Goal: Entertainment & Leisure: Consume media (video, audio)

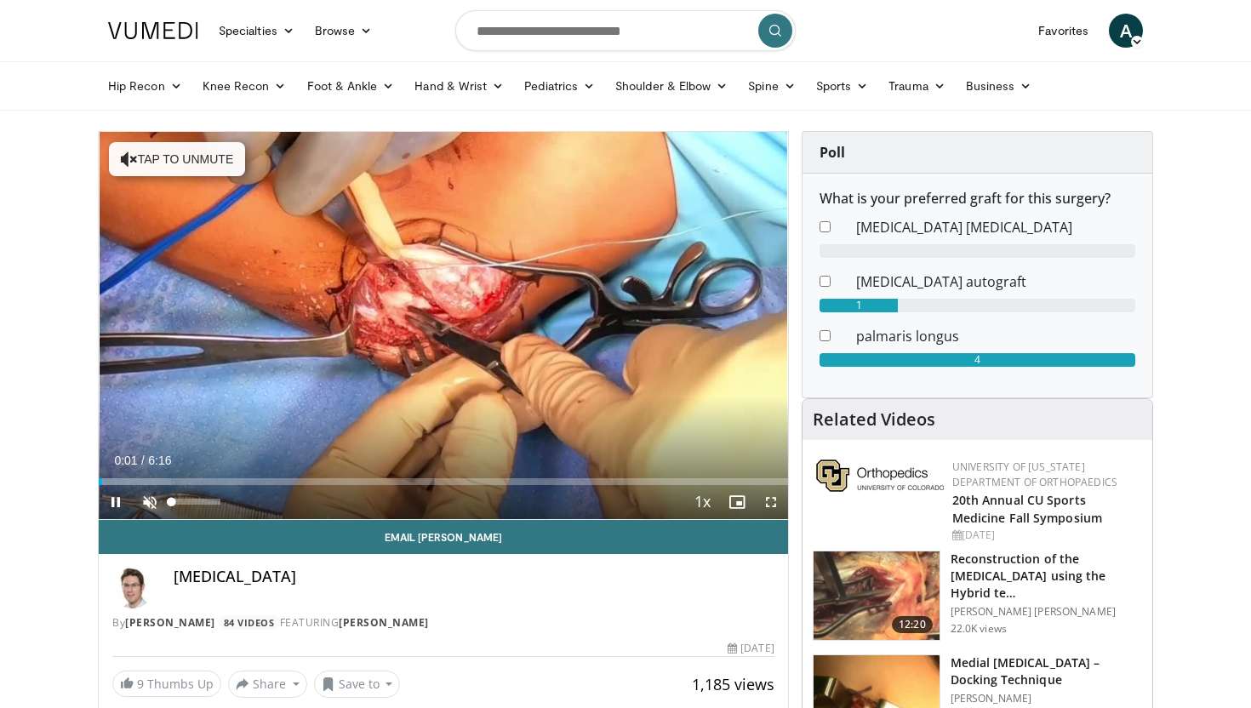
click at [152, 505] on span "Video Player" at bounding box center [150, 502] width 34 height 34
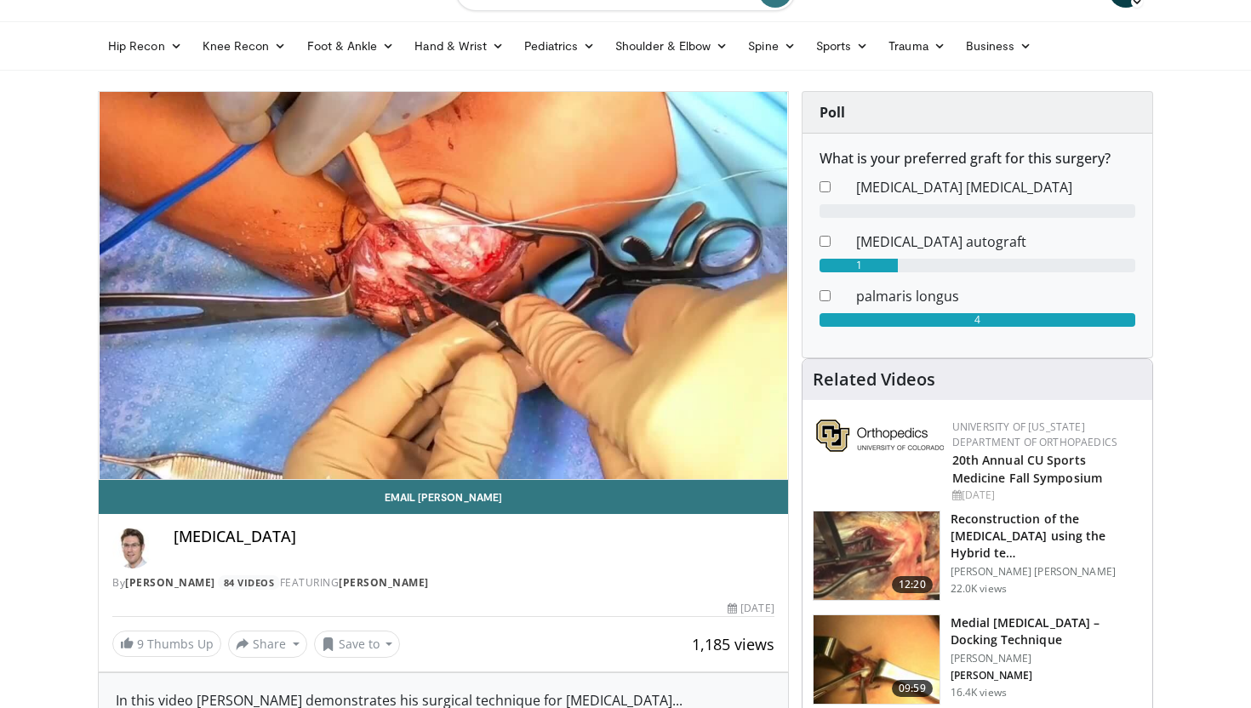
scroll to position [41, 0]
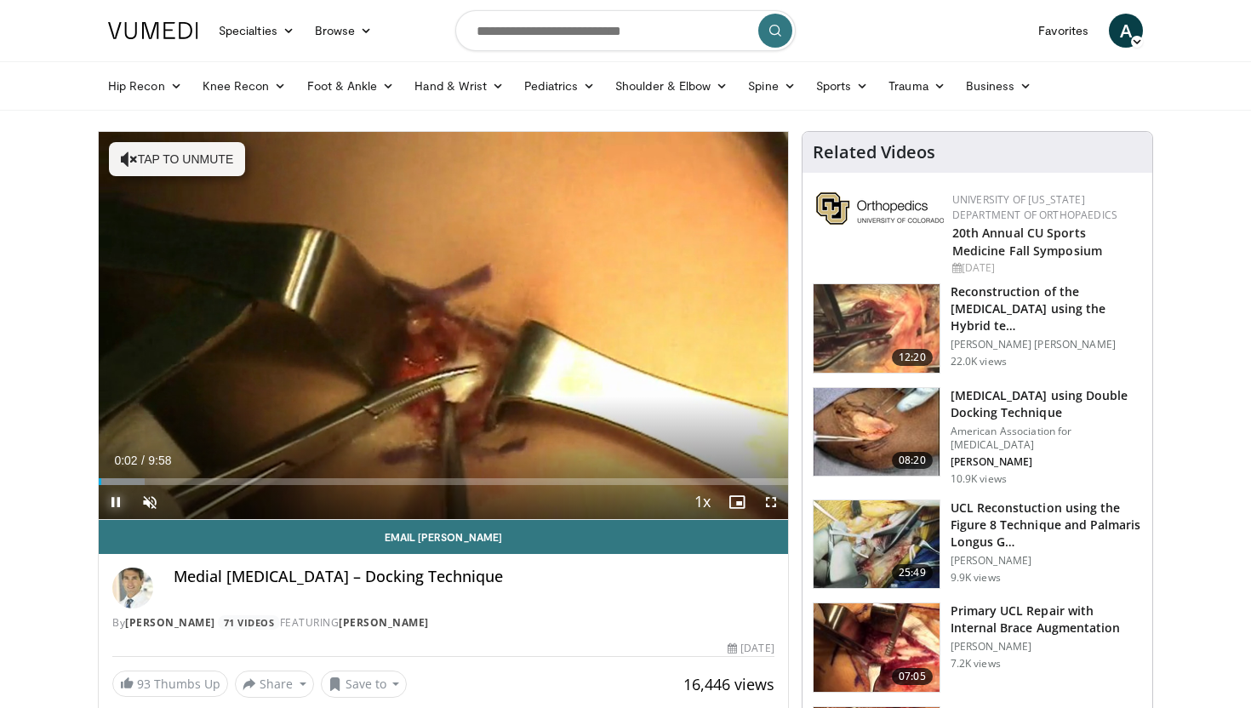
click at [105, 485] on span "Video Player" at bounding box center [116, 502] width 34 height 34
click at [112, 483] on div "Progress Bar" at bounding box center [113, 481] width 2 height 7
click at [112, 509] on span "Video Player" at bounding box center [116, 502] width 34 height 34
click at [144, 480] on div "Progress Bar" at bounding box center [143, 481] width 2 height 7
click at [153, 493] on span "Video Player" at bounding box center [150, 502] width 34 height 34
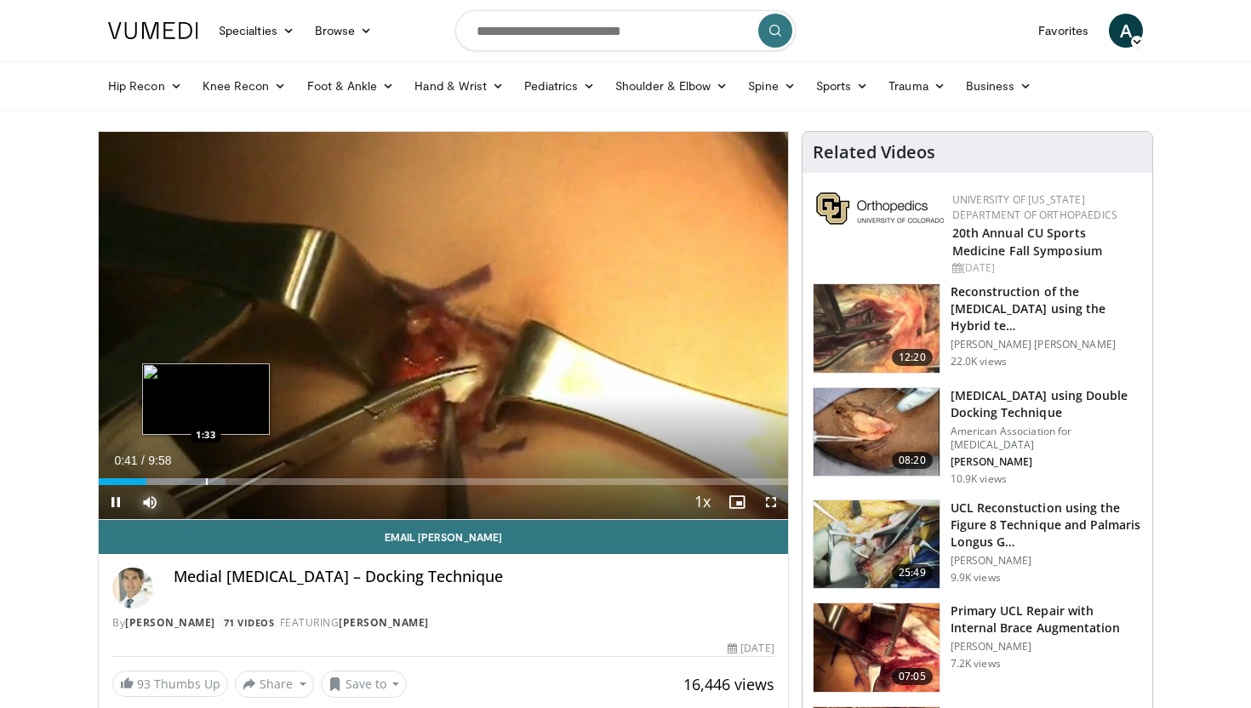
click at [208, 481] on div "Progress Bar" at bounding box center [207, 481] width 2 height 7
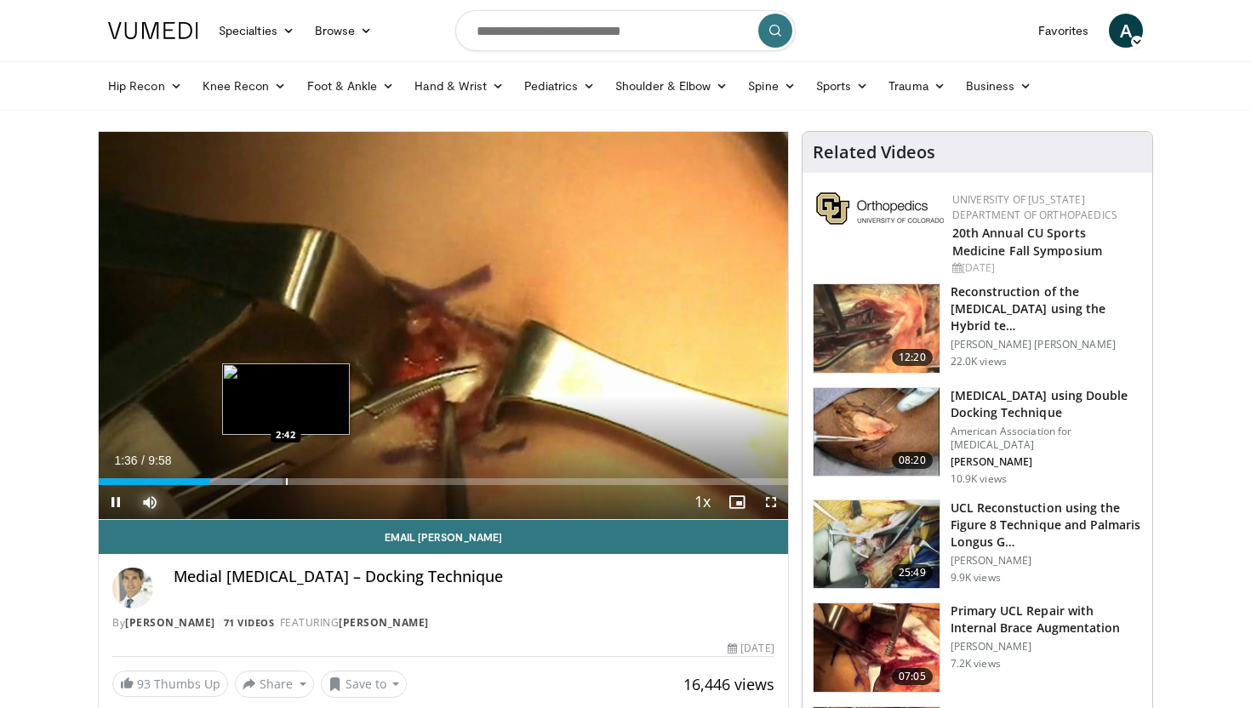
click at [286, 481] on div "Progress Bar" at bounding box center [287, 481] width 2 height 7
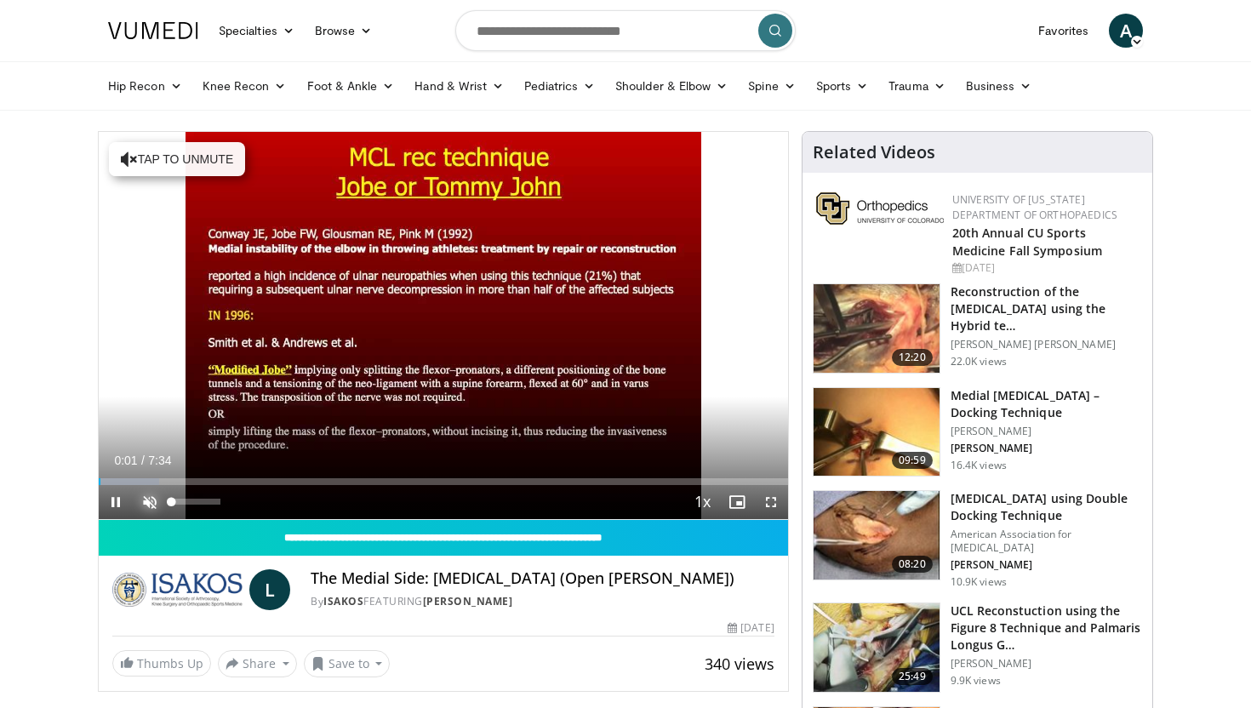
click at [153, 502] on span "Video Player" at bounding box center [150, 502] width 34 height 34
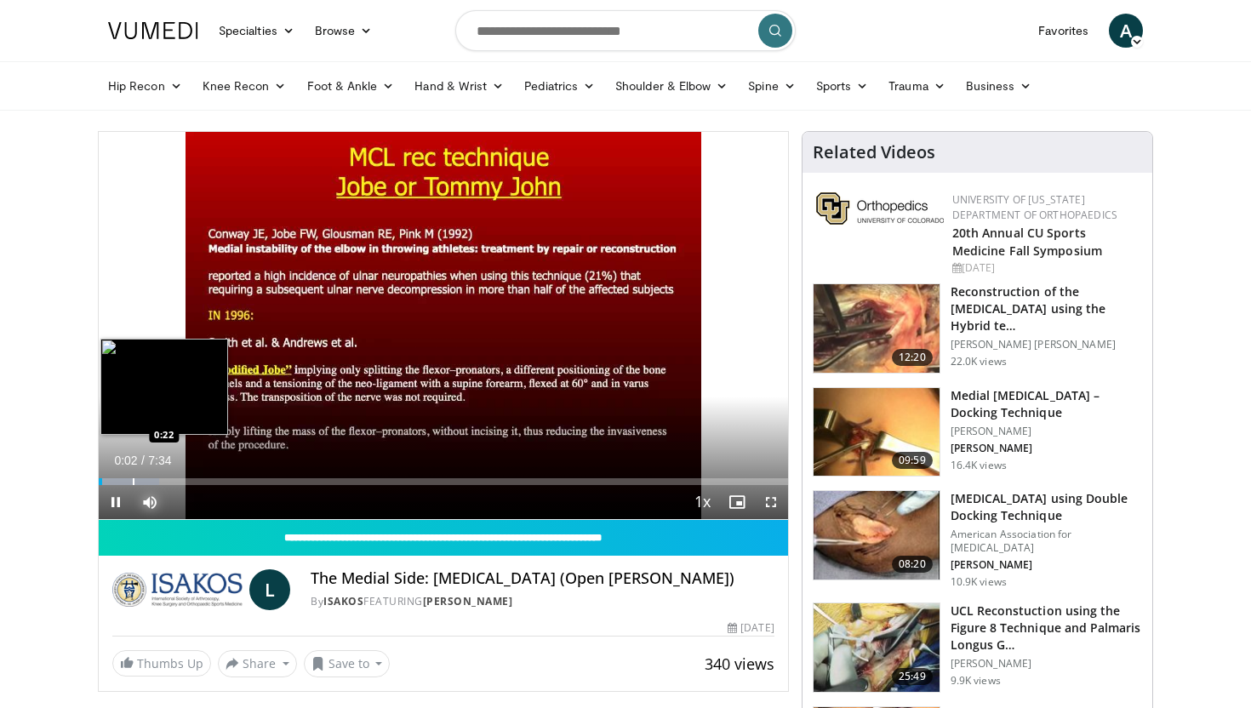
click at [133, 480] on div "Progress Bar" at bounding box center [134, 481] width 2 height 7
click at [120, 478] on div "Progress Bar" at bounding box center [121, 481] width 2 height 7
click at [165, 478] on div "Progress Bar" at bounding box center [164, 481] width 2 height 7
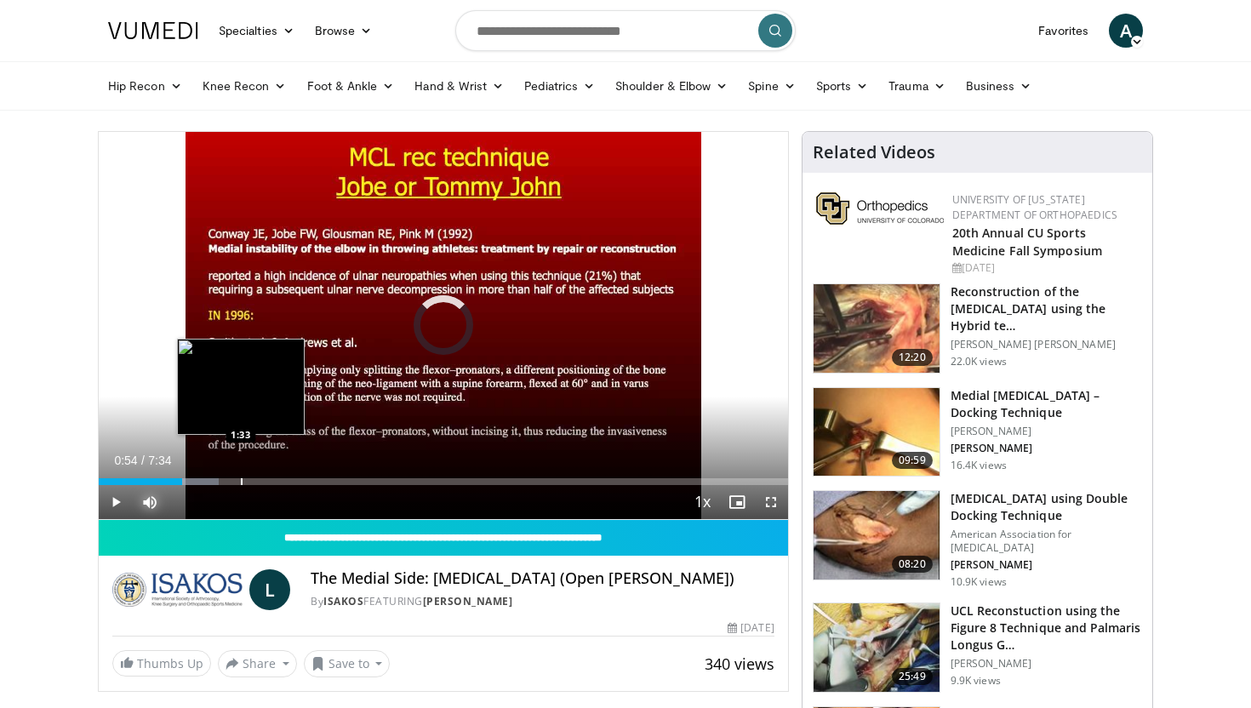
click at [241, 478] on div "Progress Bar" at bounding box center [242, 481] width 2 height 7
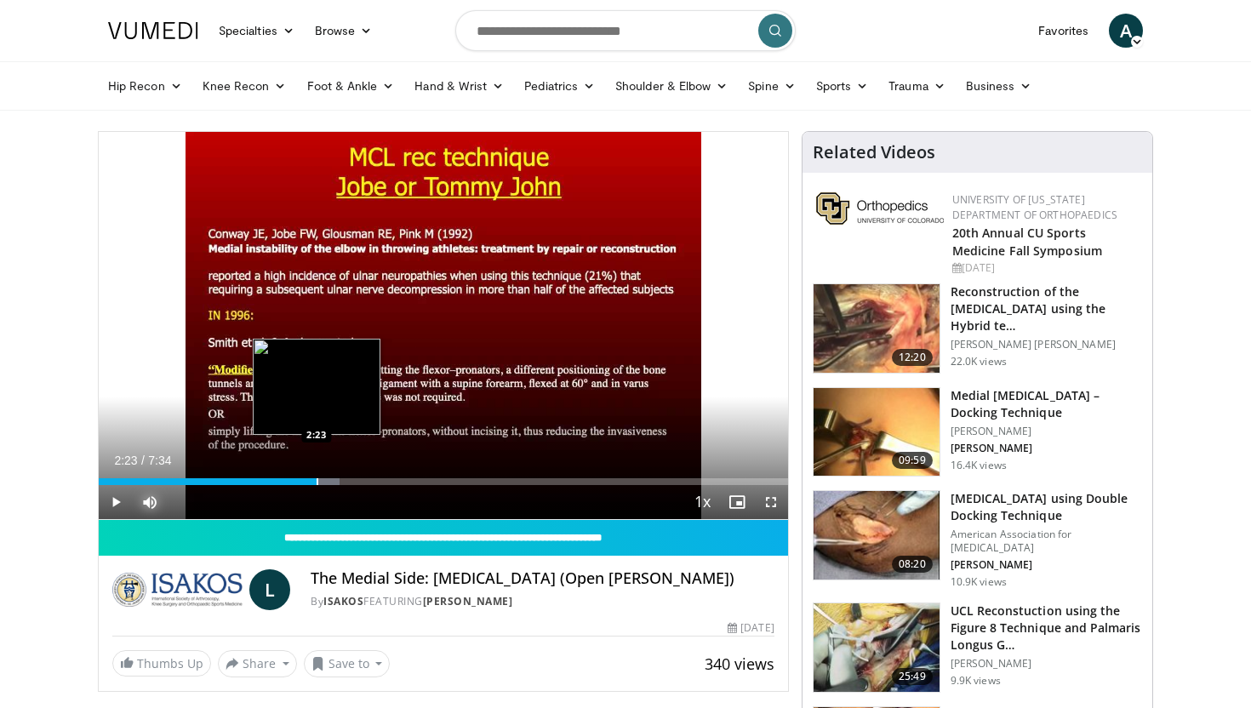
click at [316, 474] on div "Loaded : 34.92% 2:23 2:23" at bounding box center [443, 477] width 689 height 16
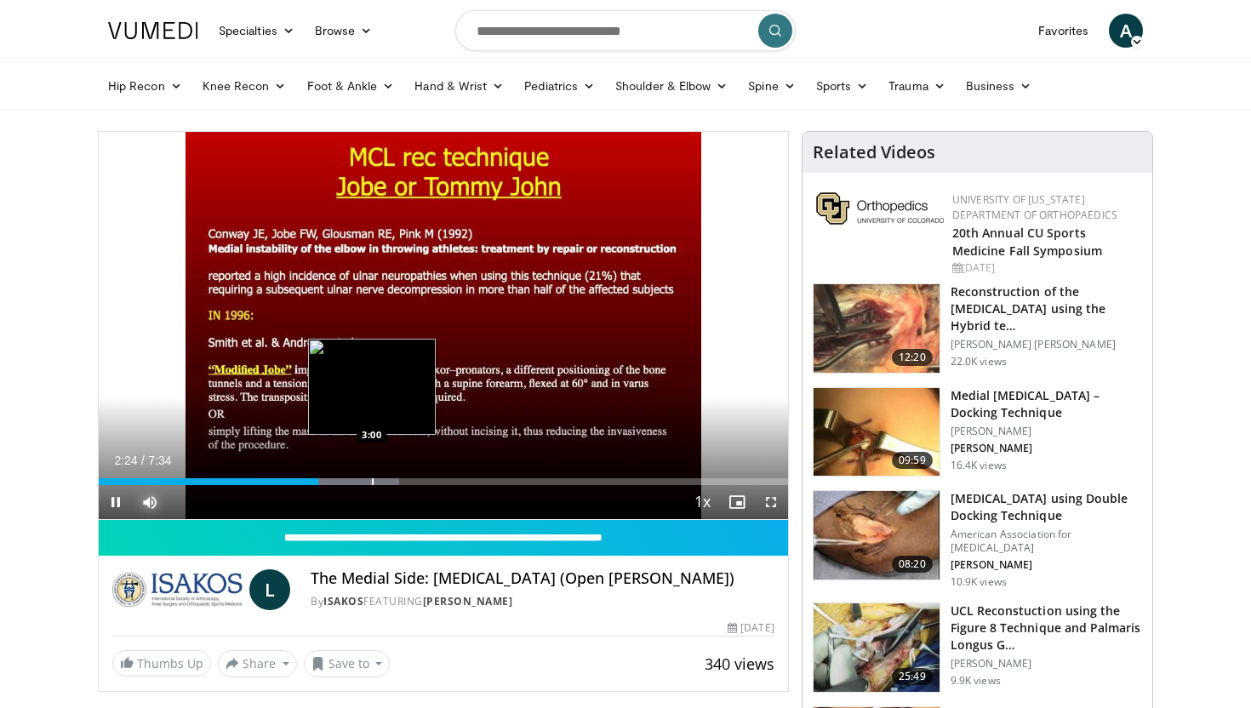
click at [372, 482] on div "Progress Bar" at bounding box center [373, 481] width 2 height 7
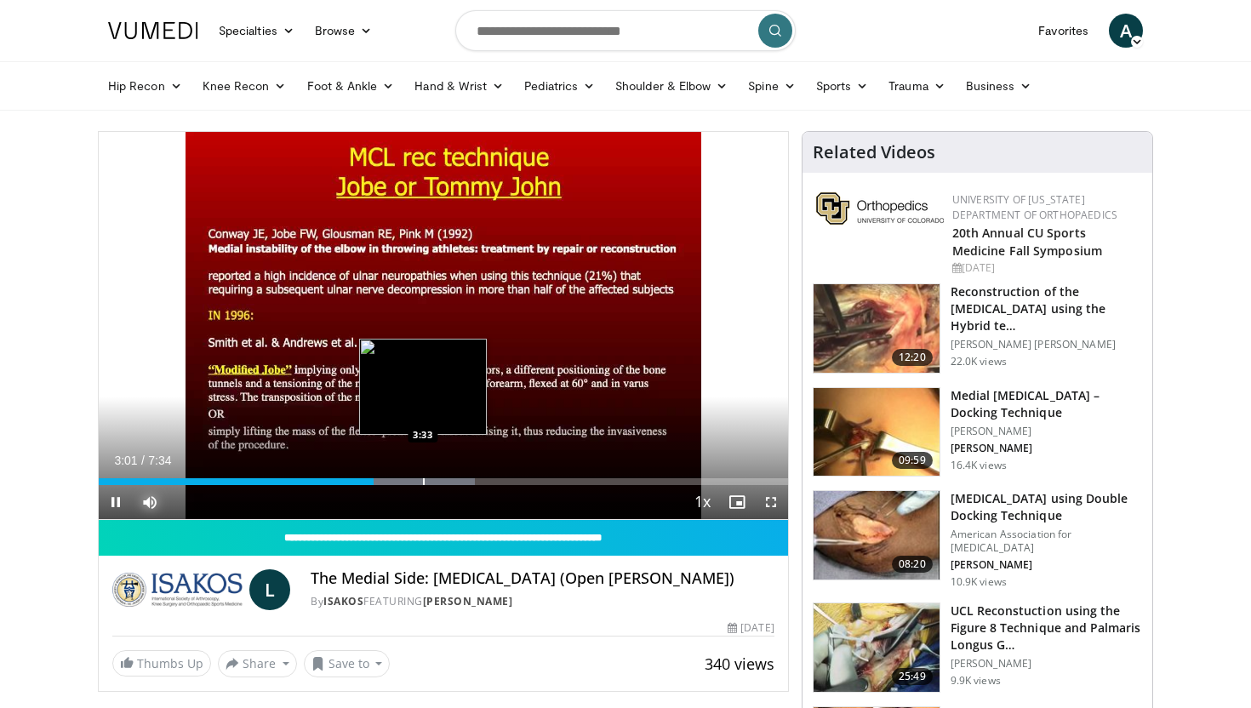
click at [423, 478] on div "Progress Bar" at bounding box center [424, 481] width 2 height 7
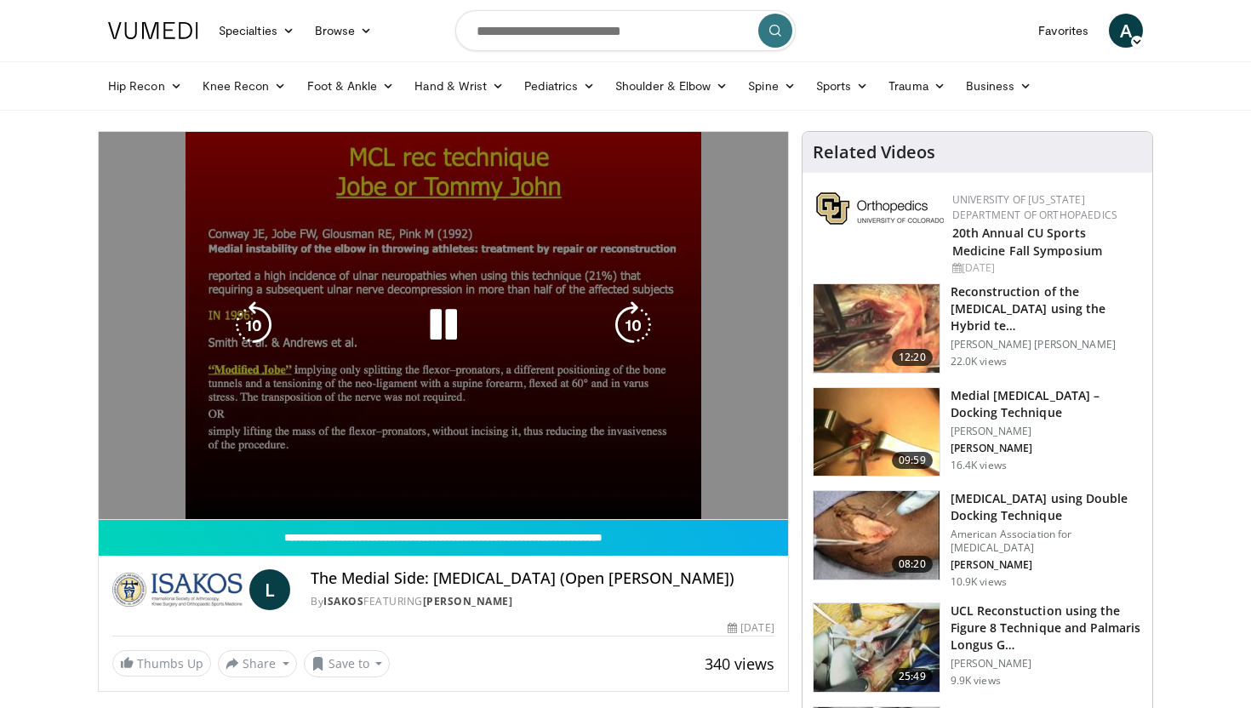
click at [475, 480] on video-js "**********" at bounding box center [443, 326] width 689 height 388
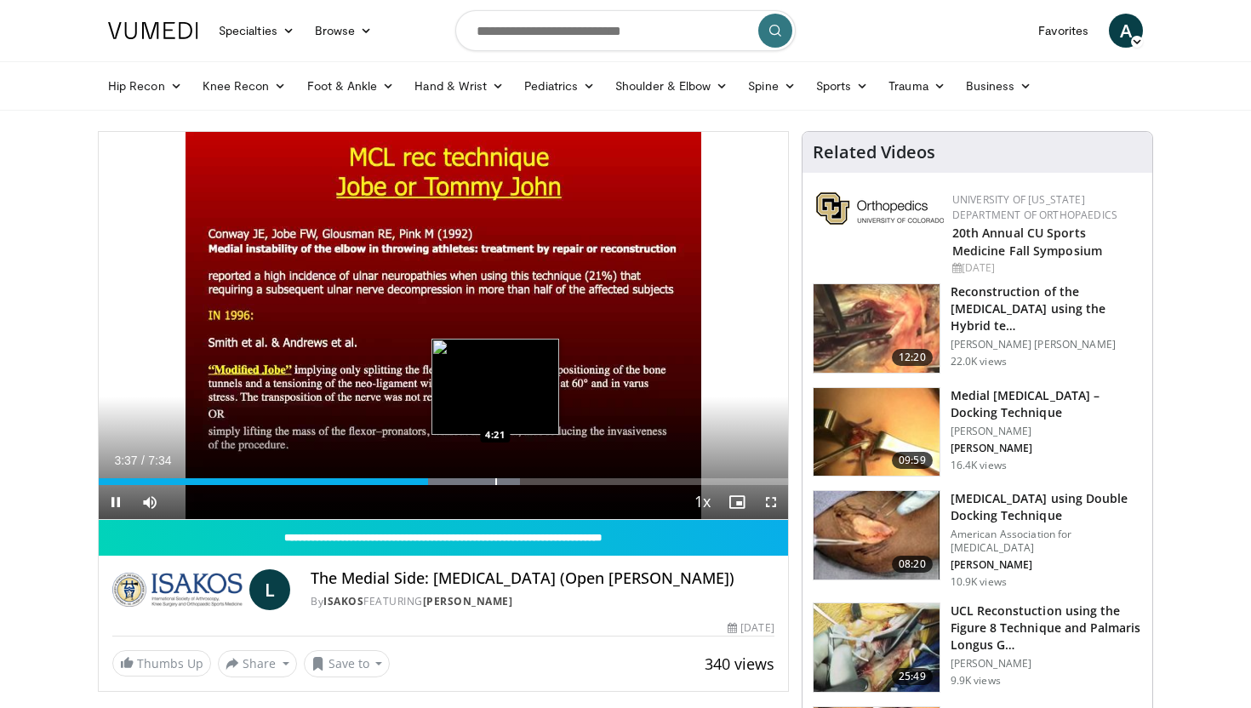
click at [495, 478] on div "Progress Bar" at bounding box center [496, 481] width 2 height 7
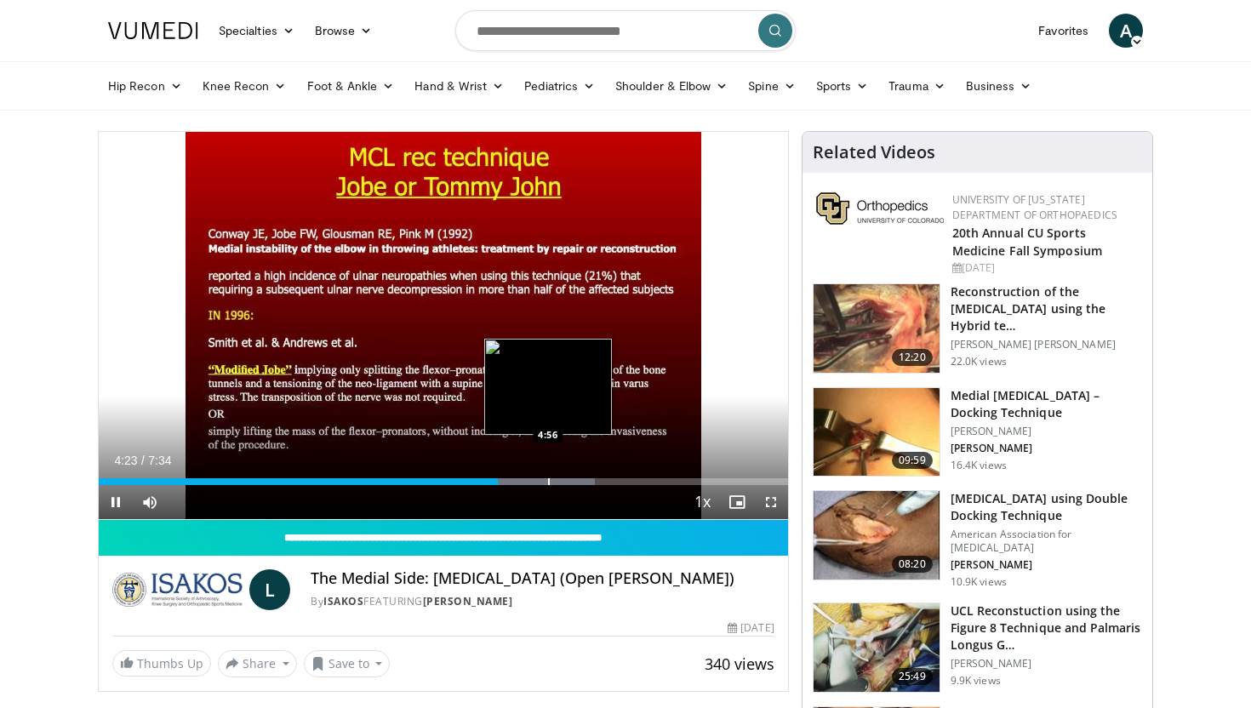
click at [548, 484] on div "Progress Bar" at bounding box center [549, 481] width 2 height 7
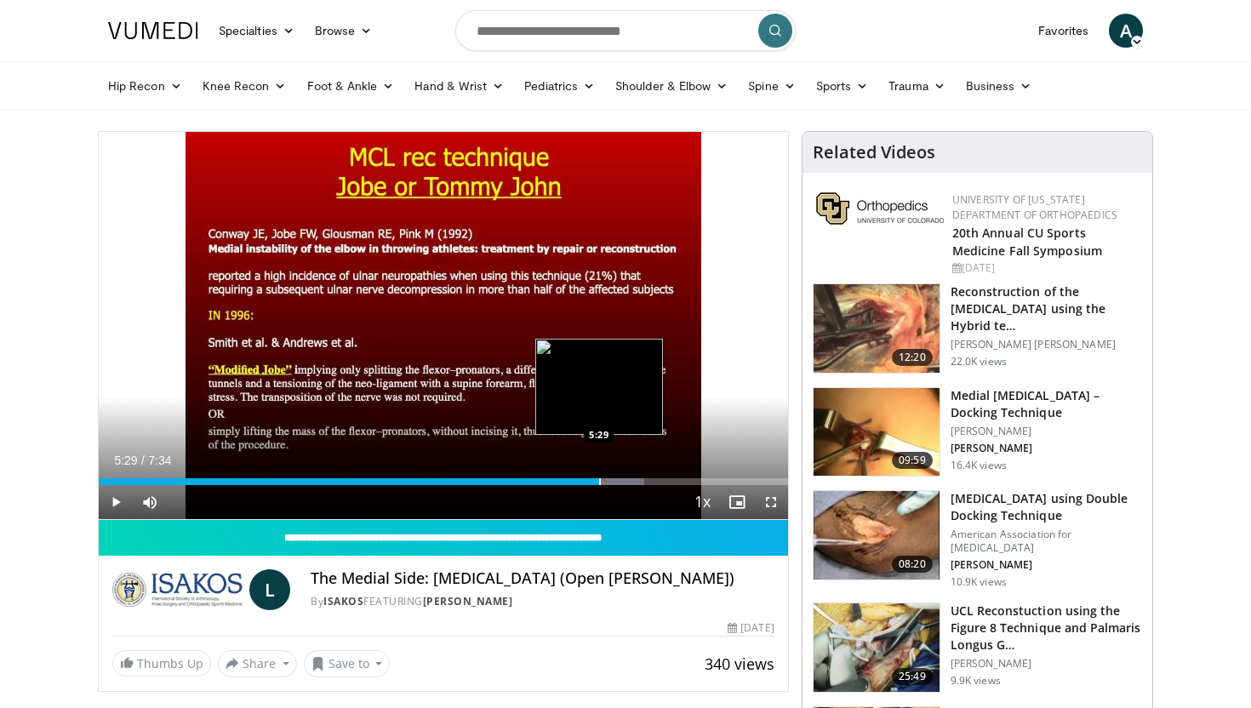
click at [599, 480] on div "Progress Bar" at bounding box center [600, 481] width 2 height 7
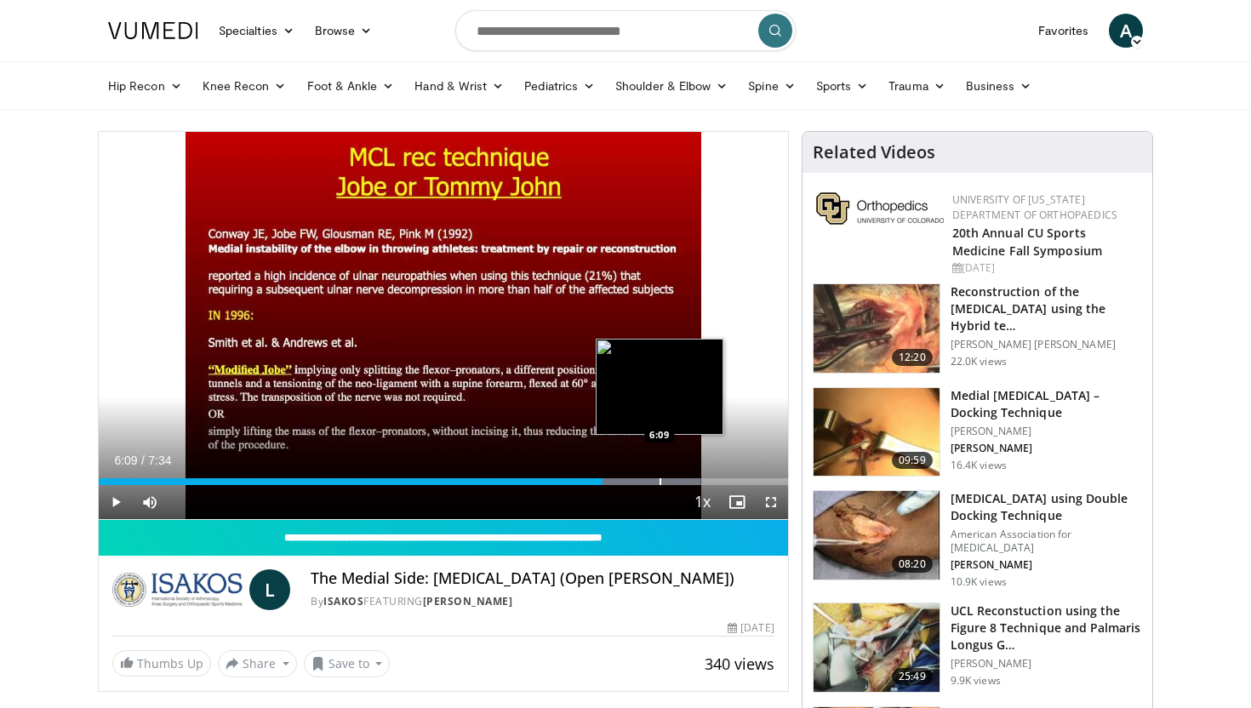
click at [659, 481] on div "Progress Bar" at bounding box center [660, 481] width 2 height 7
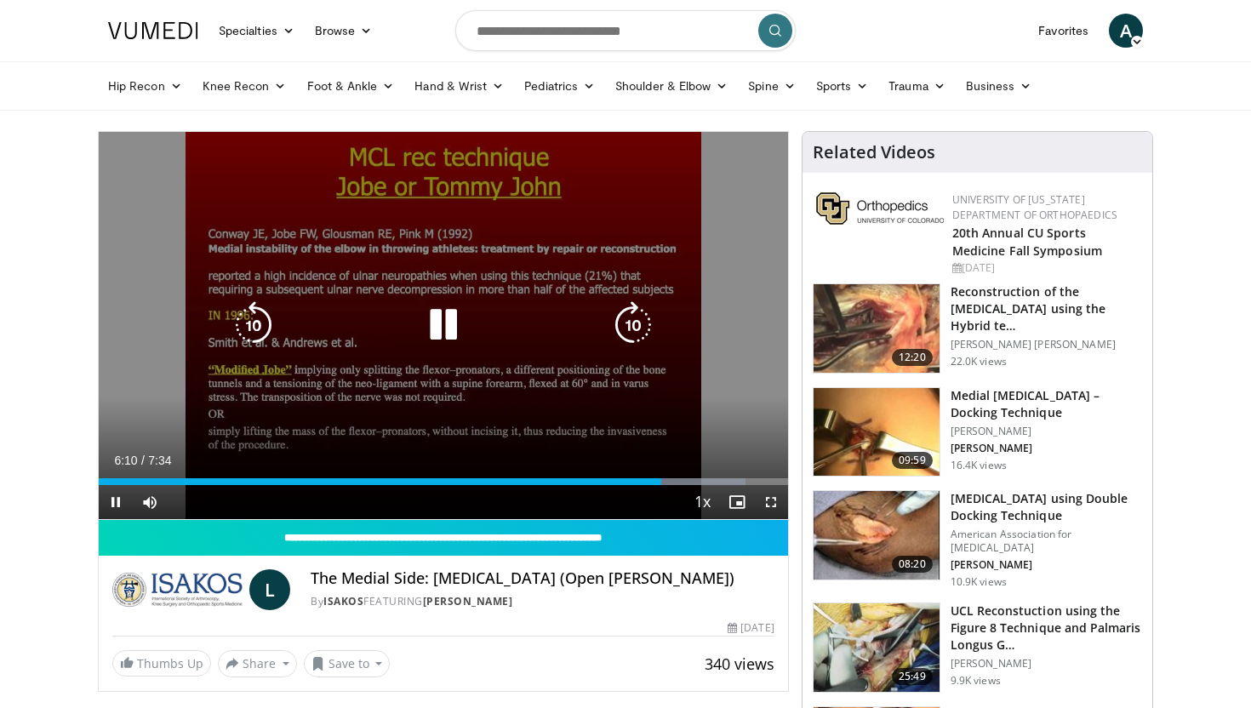
click at [579, 408] on div "10 seconds Tap to unmute" at bounding box center [443, 325] width 689 height 387
